Goal: Find specific page/section: Locate a particular part of the current website

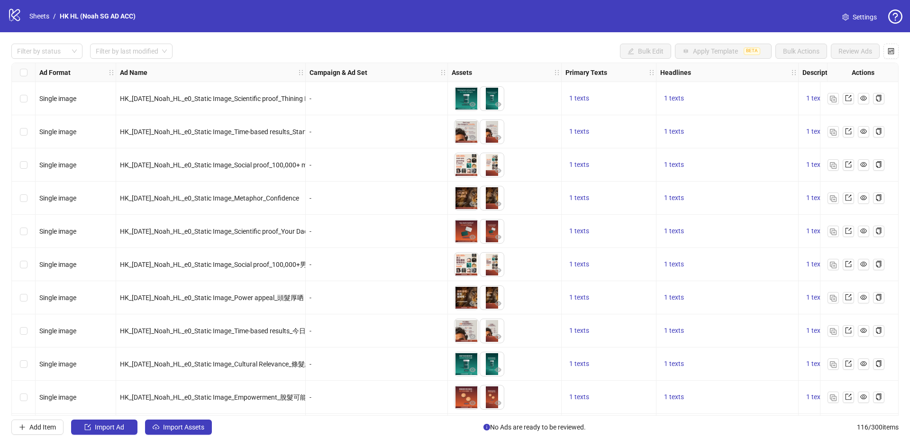
click at [29, 22] on div "logo/logo-mobile Sheets / HK HL (Noah SG AD ACC)" at bounding box center [74, 16] width 132 height 17
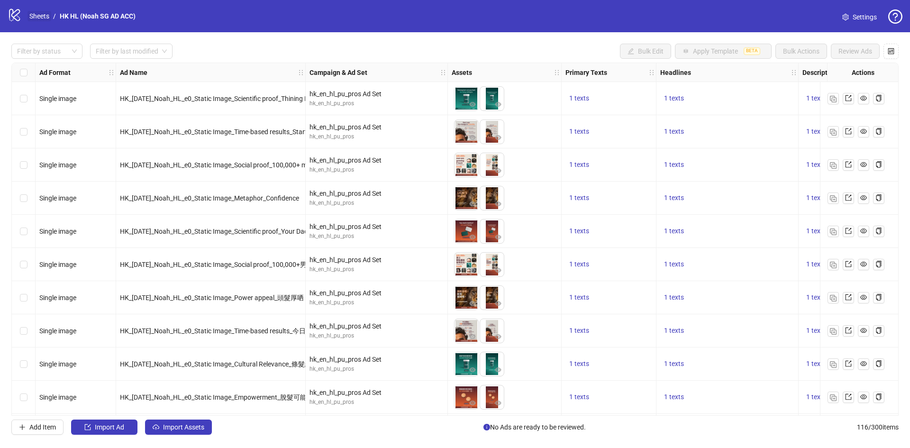
click at [35, 19] on link "Sheets" at bounding box center [39, 16] width 24 height 10
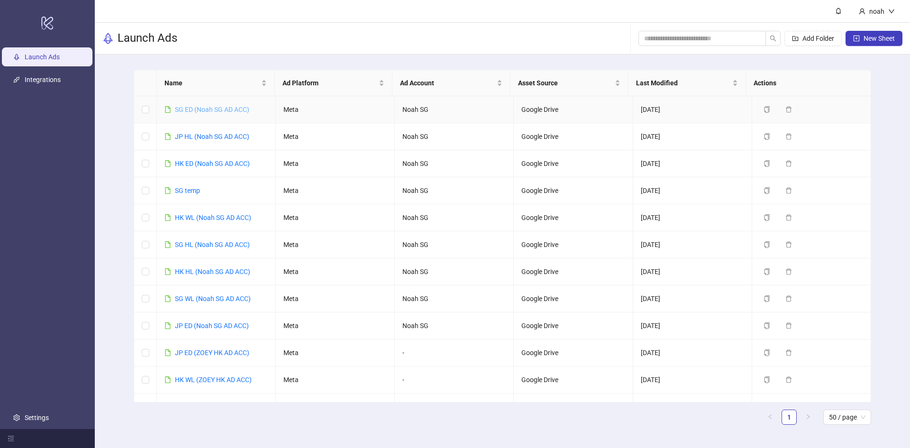
click at [230, 108] on link "SG ED (Noah SG AD ACC)" at bounding box center [212, 110] width 74 height 8
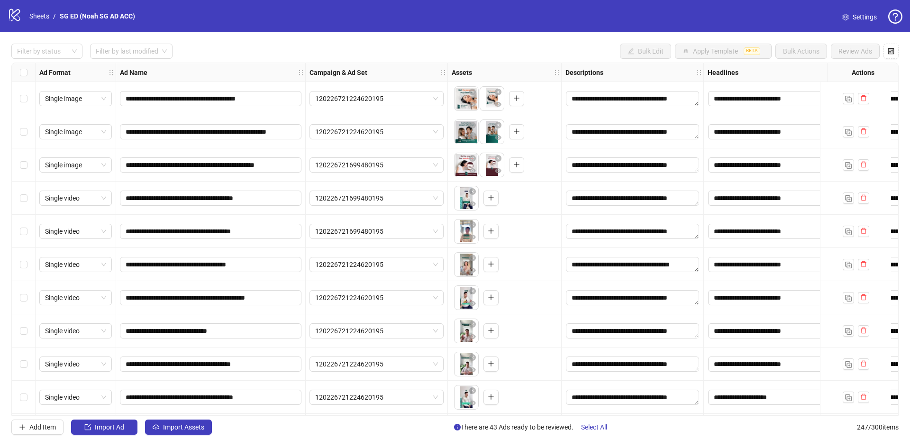
scroll to position [0, 286]
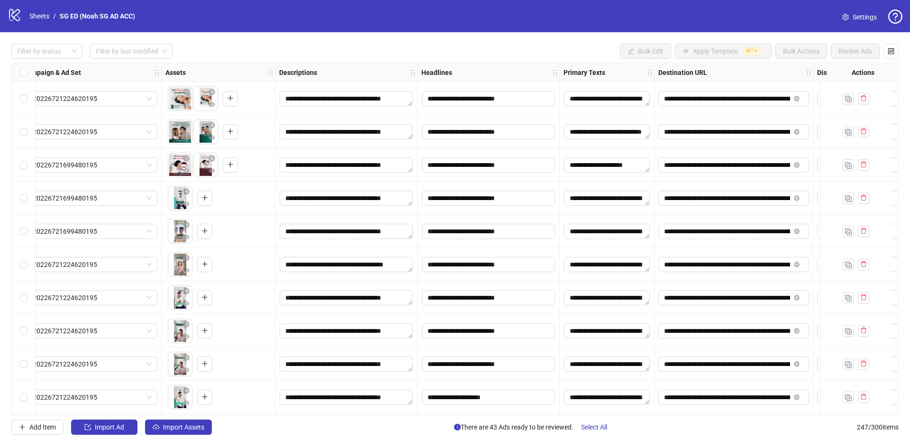
drag, startPoint x: 672, startPoint y: 71, endPoint x: 724, endPoint y: 68, distance: 52.7
click at [724, 68] on div "Destination URL" at bounding box center [734, 72] width 159 height 19
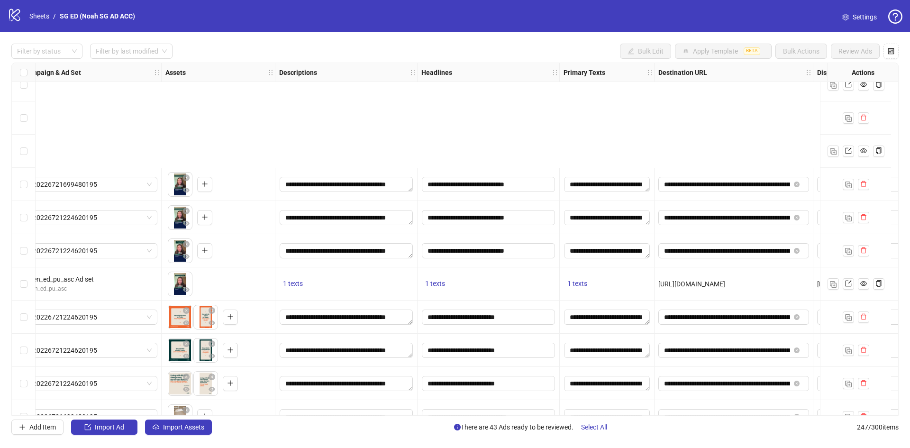
scroll to position [616, 286]
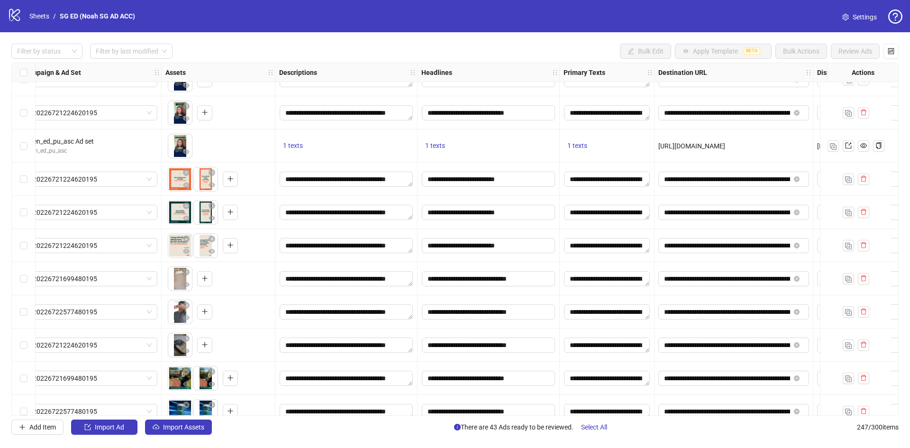
drag, startPoint x: 507, startPoint y: 418, endPoint x: 513, endPoint y: 418, distance: 5.7
click at [513, 418] on div "**********" at bounding box center [455, 239] width 910 height 414
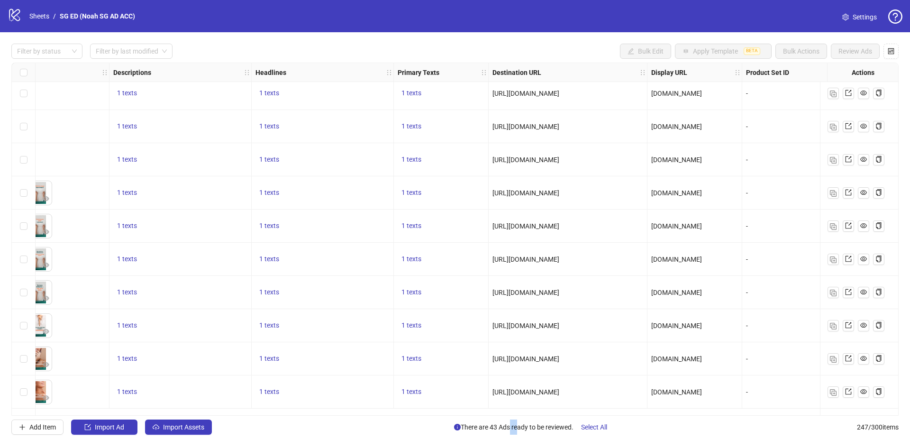
scroll to position [7015, 452]
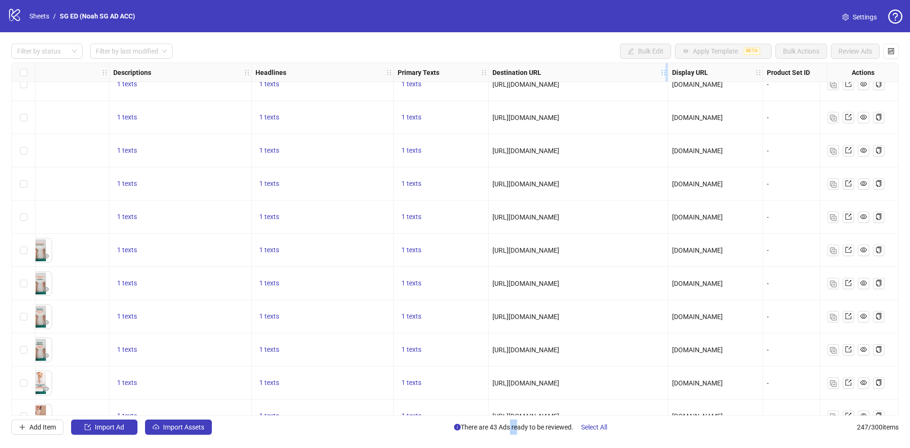
drag, startPoint x: 646, startPoint y: 76, endPoint x: 666, endPoint y: 81, distance: 21.5
click at [666, 81] on div "Resize Destination URL column" at bounding box center [666, 72] width 2 height 18
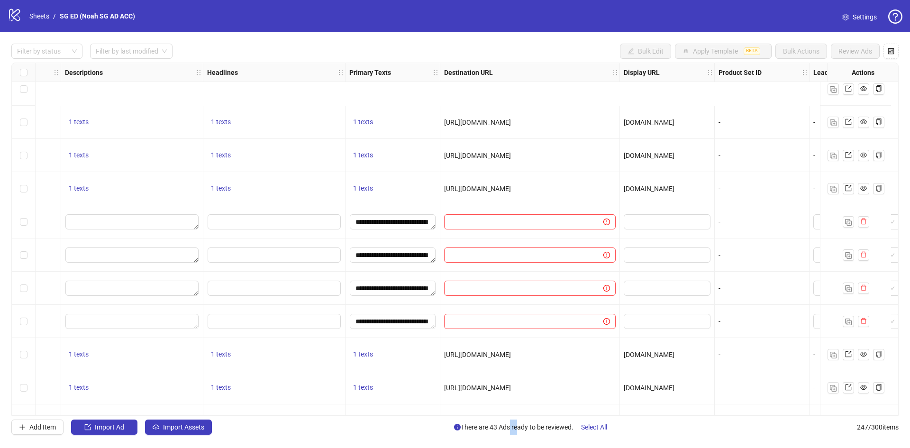
scroll to position [7866, 501]
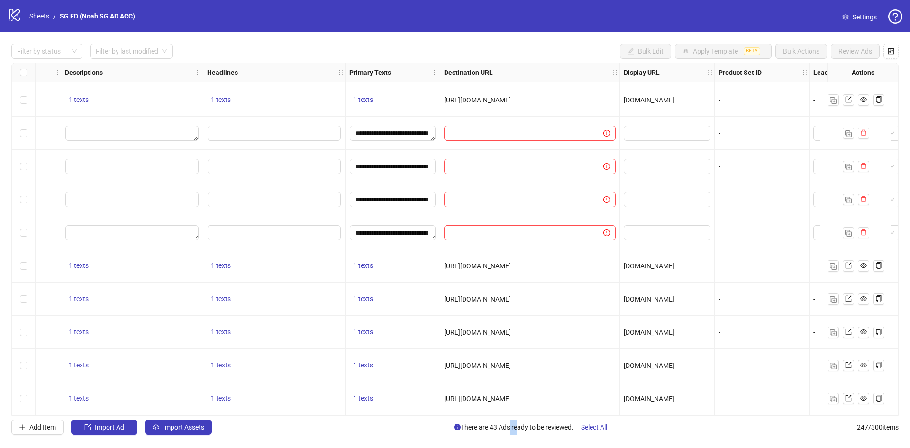
drag, startPoint x: 510, startPoint y: 265, endPoint x: 586, endPoint y: 272, distance: 77.1
click at [586, 272] on div "[URL][DOMAIN_NAME]" at bounding box center [530, 265] width 180 height 33
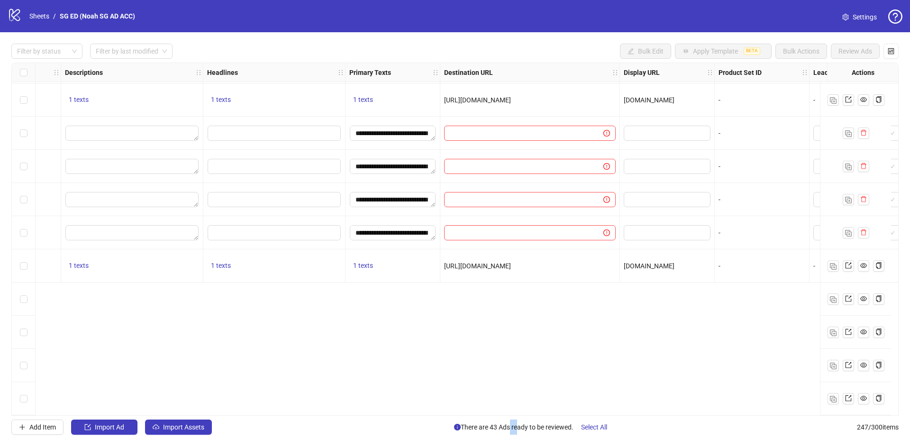
scroll to position [7676, 501]
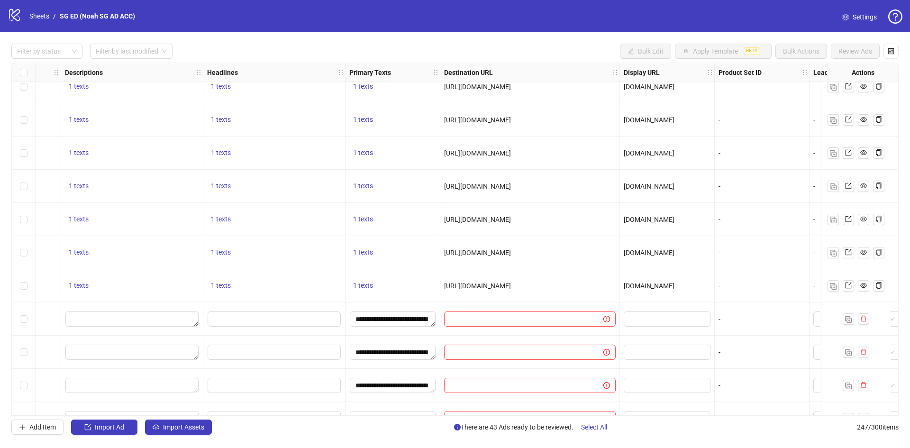
drag, startPoint x: 528, startPoint y: 253, endPoint x: 586, endPoint y: 255, distance: 57.4
click at [587, 254] on div "Ad Format Ad Name Campaign & Ad Set Assets Descriptions Headlines Primary Texts…" at bounding box center [454, 239] width 887 height 353
click at [546, 307] on div "Ad Format Ad Name Campaign & Ad Set Assets Descriptions Headlines Primary Texts…" at bounding box center [454, 239] width 887 height 353
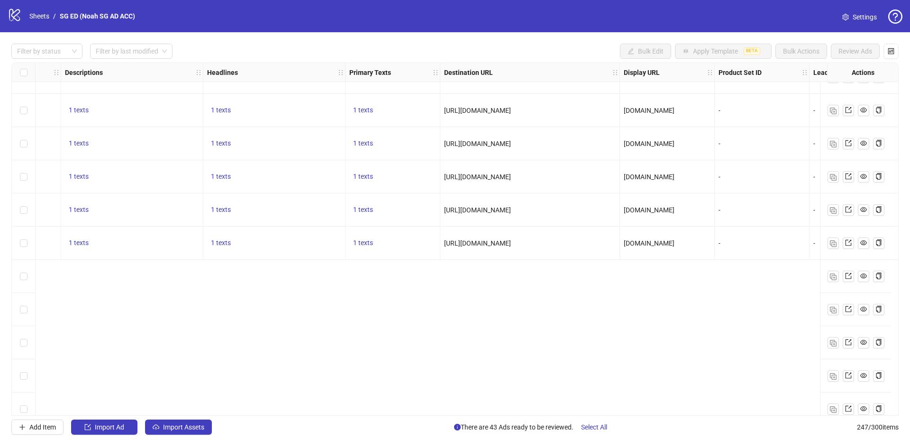
scroll to position [7297, 501]
